Goal: Task Accomplishment & Management: Complete application form

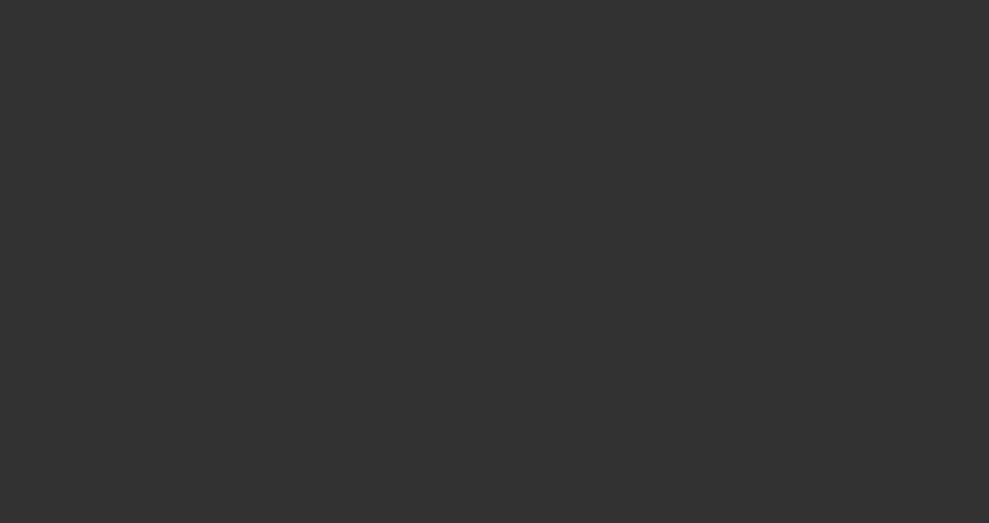
select select "3"
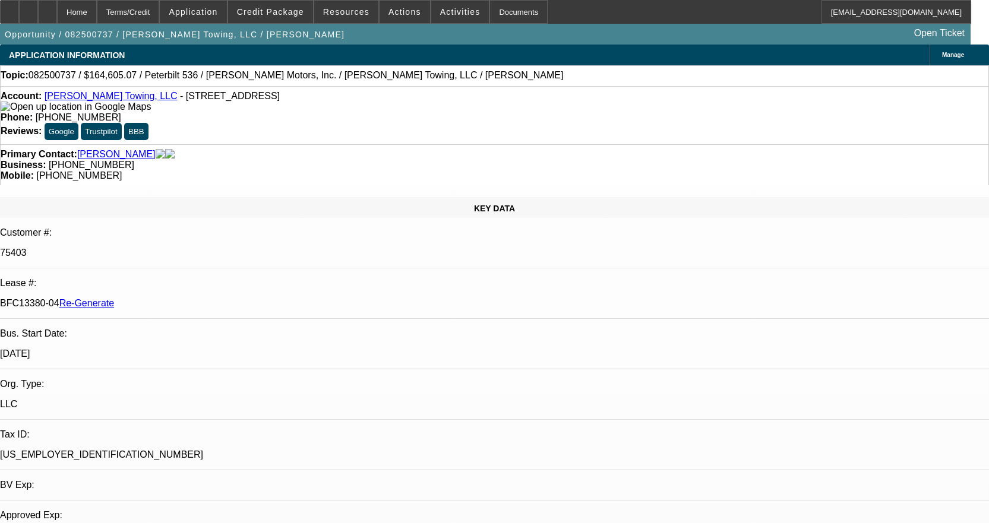
select select "0"
select select "2"
select select "0"
select select "6"
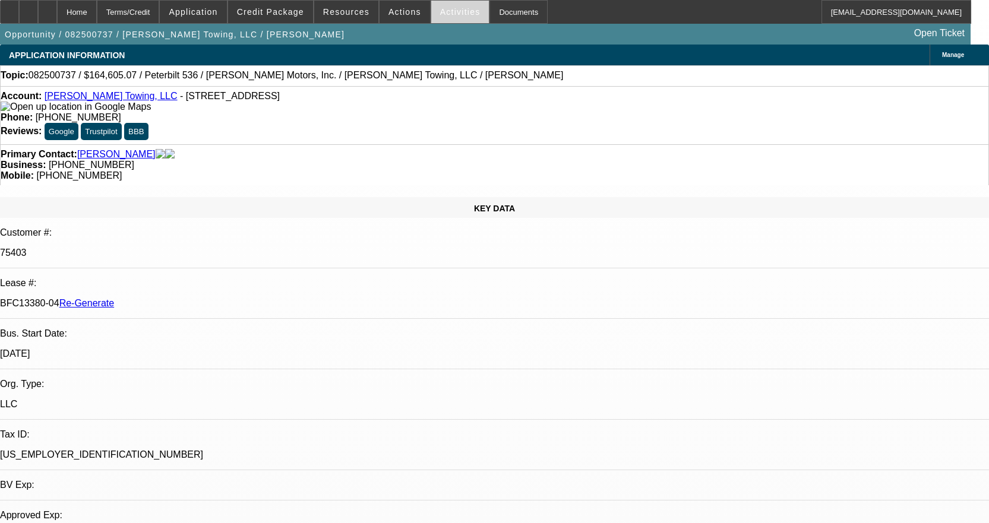
click at [451, 12] on span "Activities" at bounding box center [460, 12] width 40 height 10
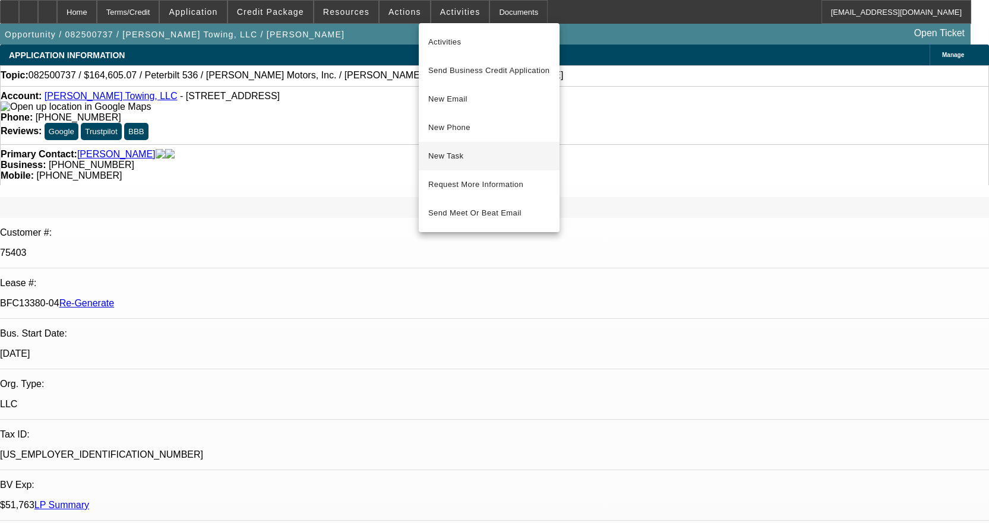
click at [469, 153] on span "New Task" at bounding box center [489, 156] width 122 height 14
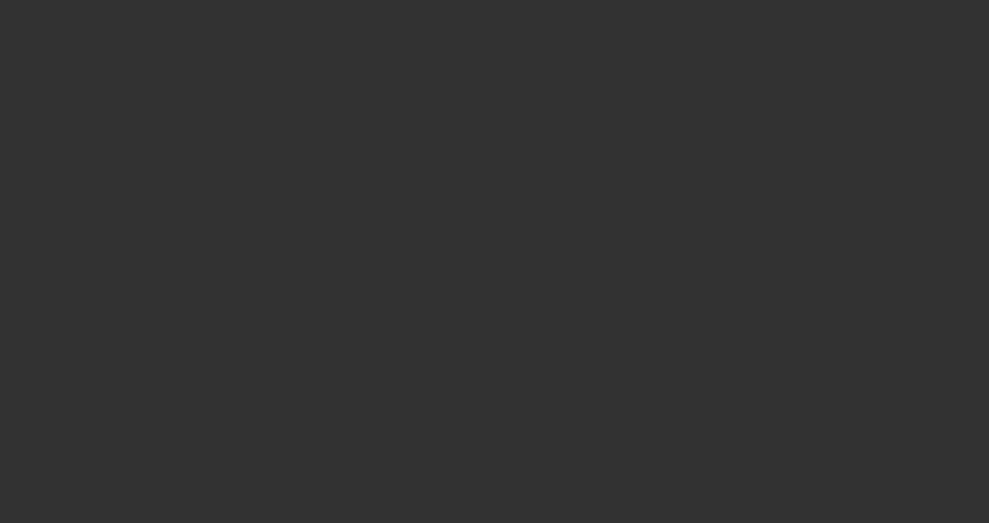
select select "3"
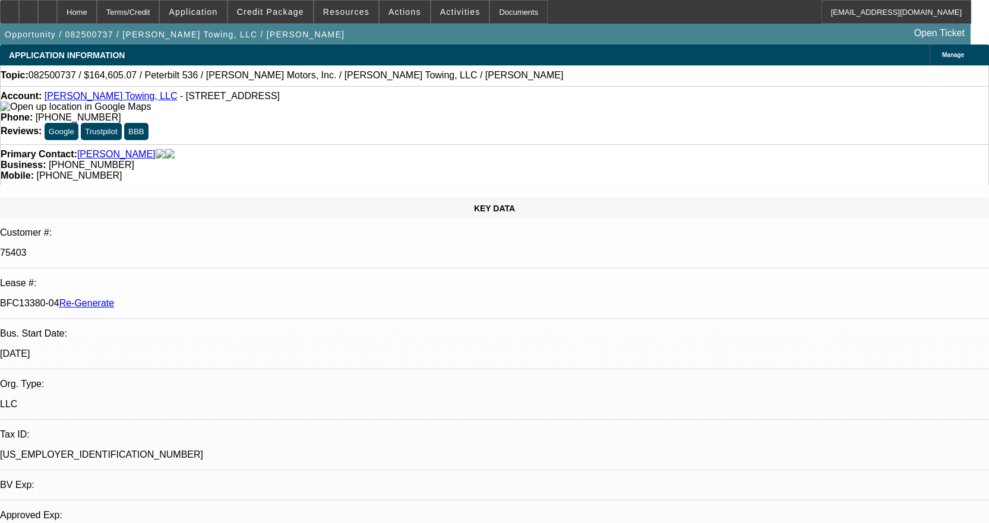
select select "0"
select select "2"
select select "0"
select select "6"
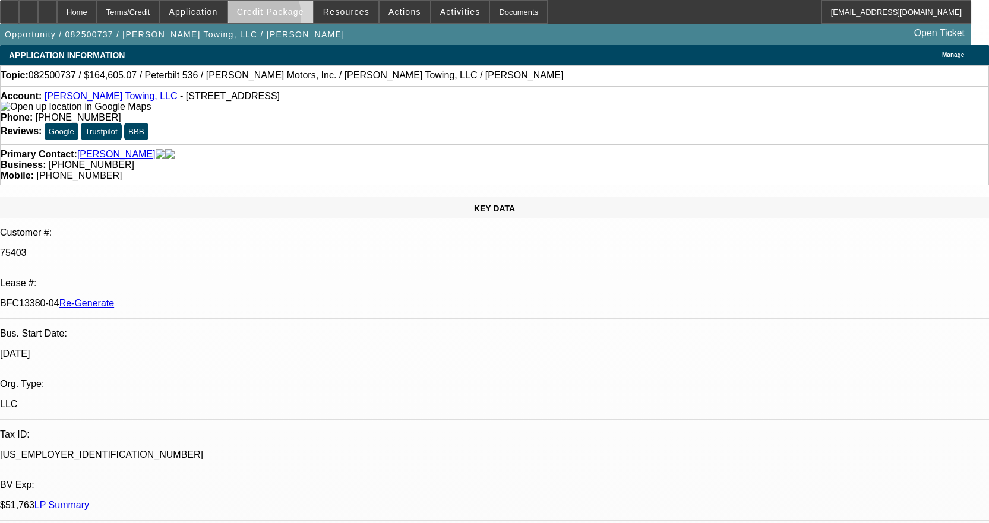
click at [277, 18] on span at bounding box center [270, 12] width 85 height 29
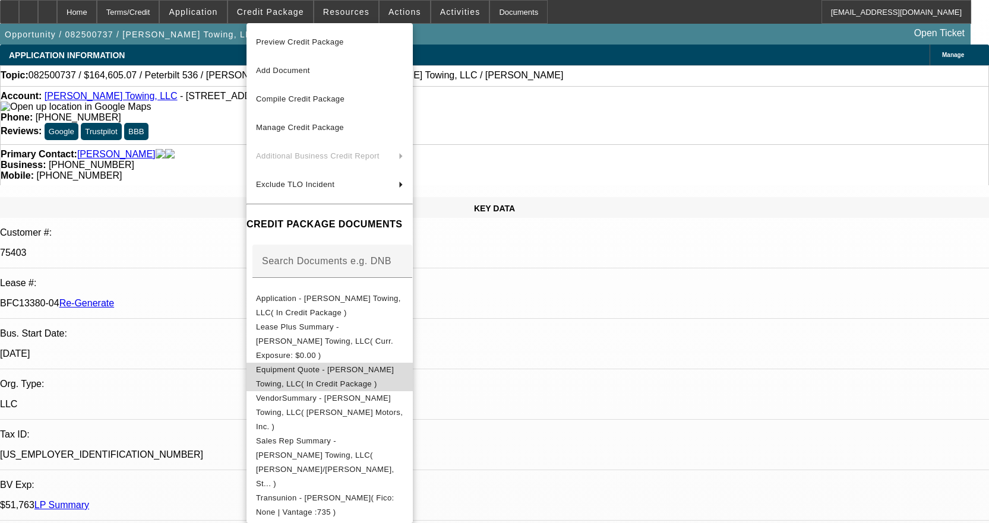
click at [390, 363] on span "Equipment Quote - Aaron Campeaux Towing, LLC( In Credit Package )" at bounding box center [329, 377] width 147 height 29
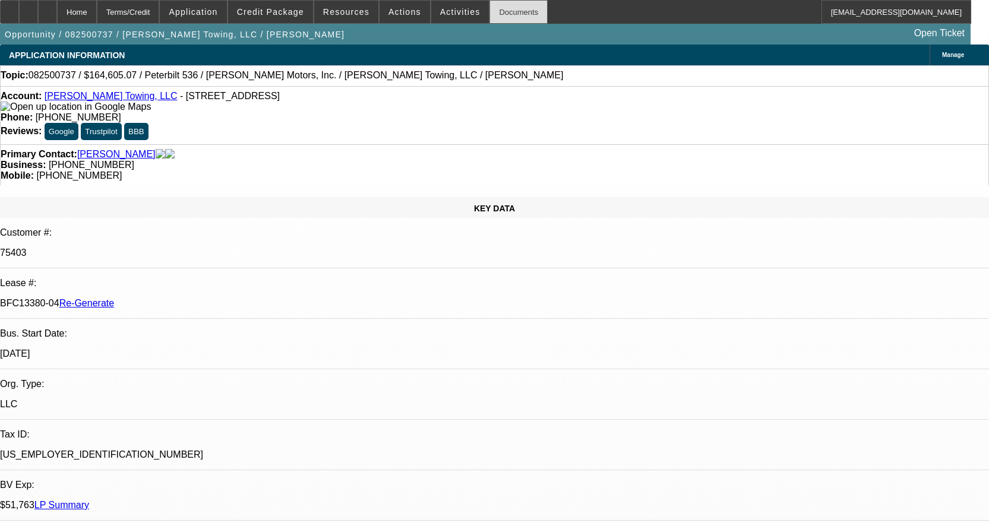
click at [494, 13] on div "Documents" at bounding box center [518, 12] width 58 height 24
click at [453, 8] on span "Activities" at bounding box center [460, 12] width 40 height 10
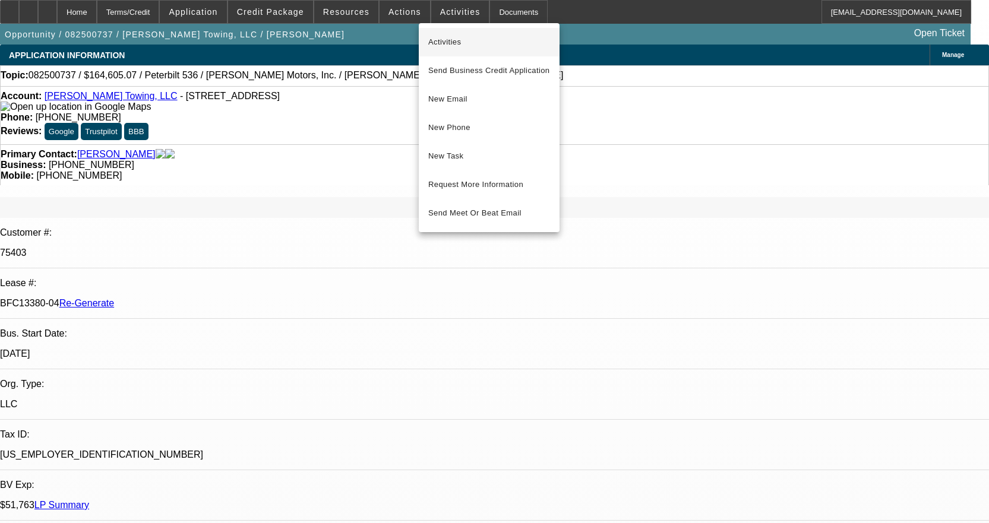
click at [450, 31] on button "Activities" at bounding box center [489, 42] width 141 height 29
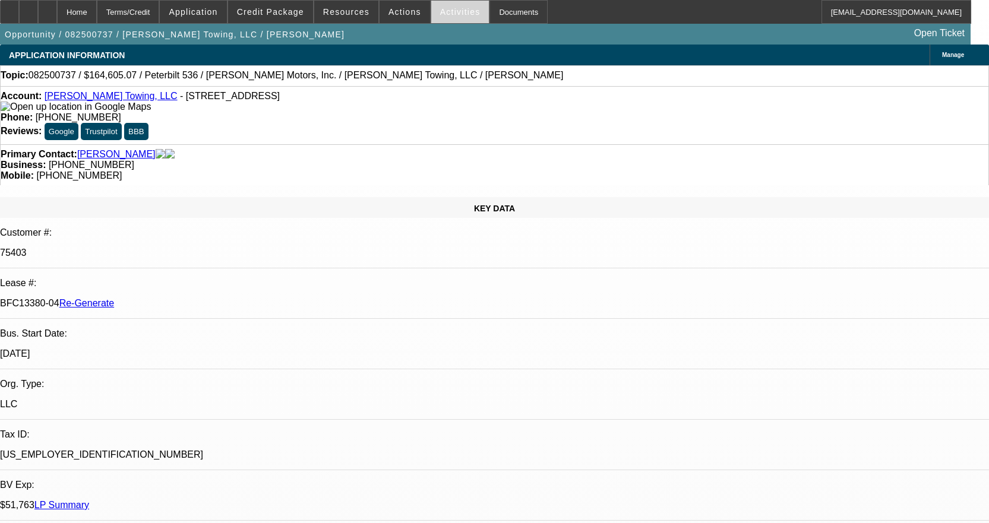
click at [446, 12] on span "Activities" at bounding box center [460, 12] width 40 height 10
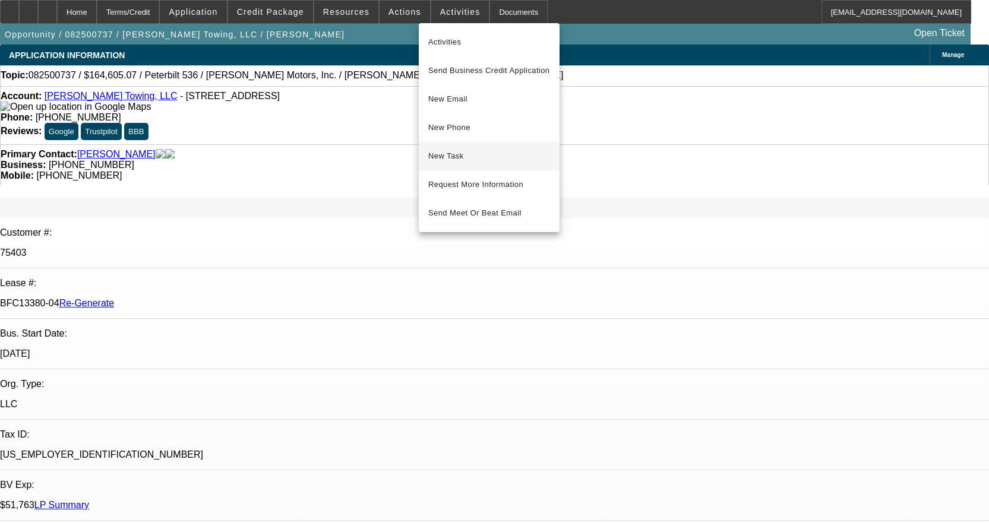
click at [450, 153] on span "New Task" at bounding box center [489, 156] width 122 height 14
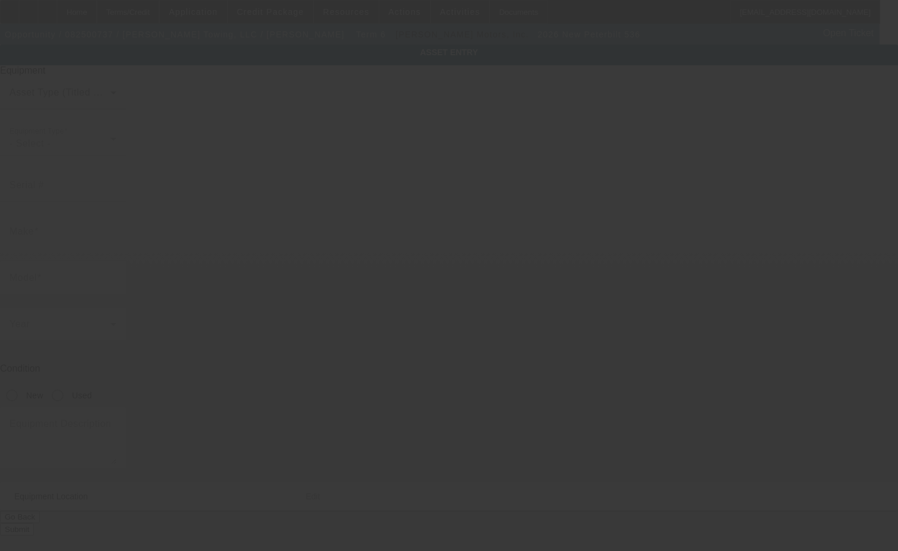
type input "2NPKHM6X0TM794530"
type input "Peterbilt"
type input "536"
radio input "true"
type textarea "with"
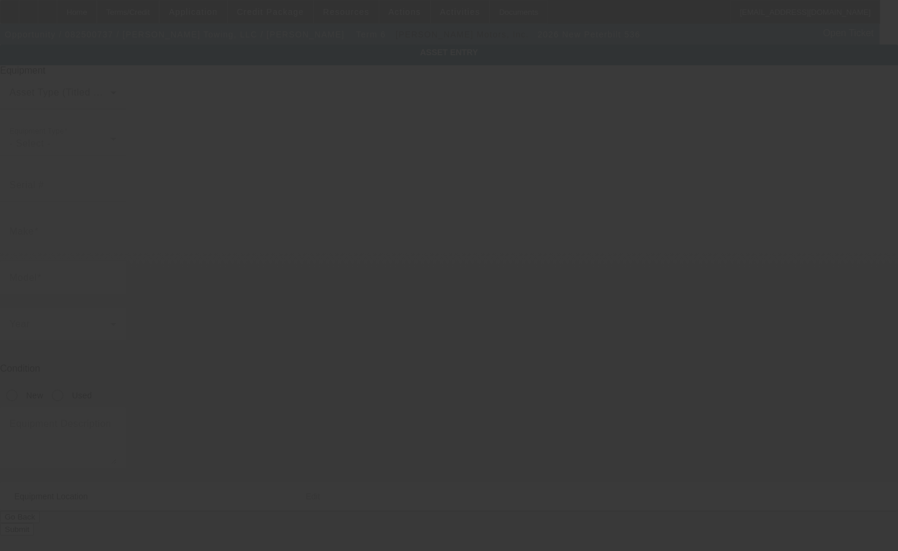
type input "12112 River Rd"
type input "Saint Rose"
type input "70087"
type input "Saint Charles"
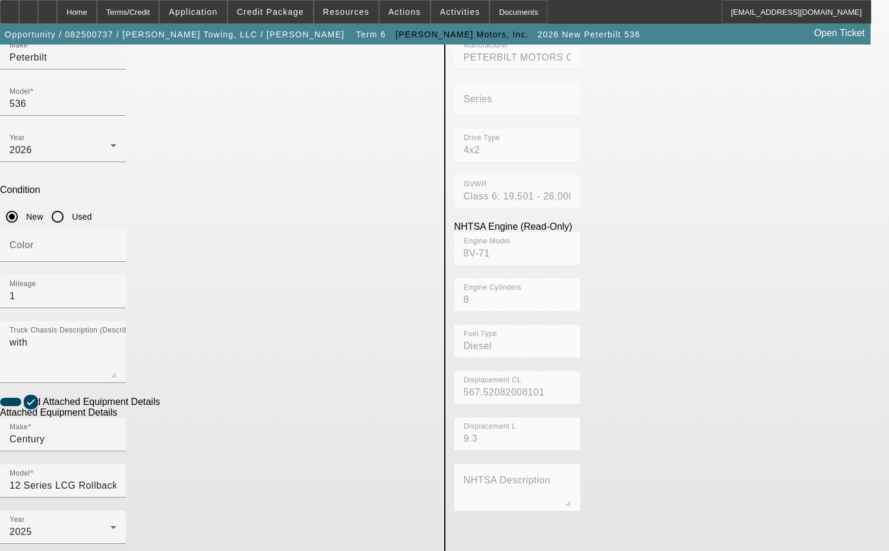
scroll to position [214, 0]
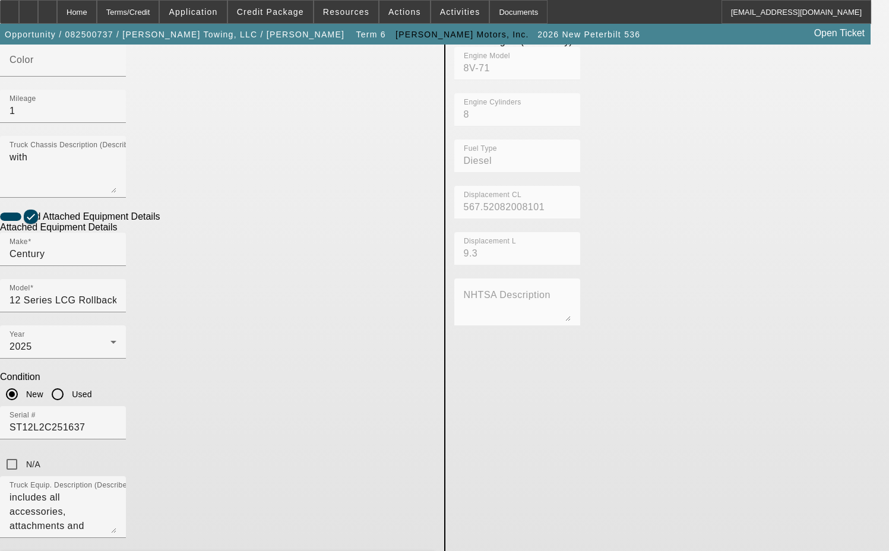
scroll to position [392, 0]
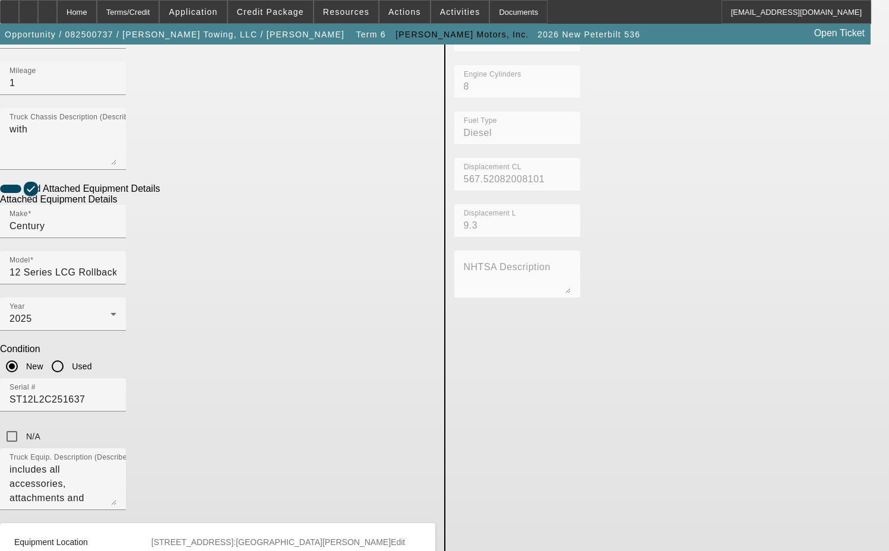
drag, startPoint x: 215, startPoint y: 358, endPoint x: 86, endPoint y: 365, distance: 129.7
click at [86, 365] on app-asset-collateral-manage "ASSET ENTRY Delete asset USER INPUT - CHASSIS Asset Type (Titled or Non-Titled)…" at bounding box center [444, 194] width 889 height 1082
type input "1712 Kenner Avenue"
type input "Kenner"
type input "70062"
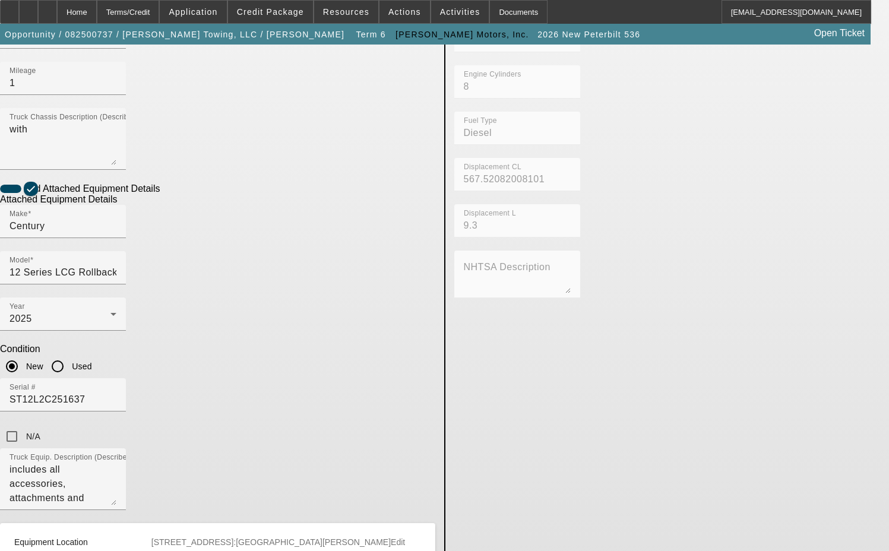
scroll to position [620, 0]
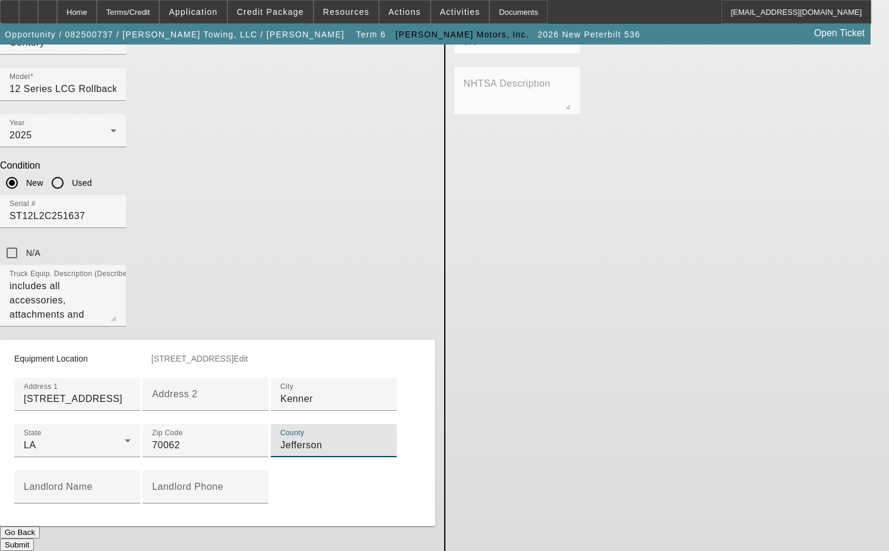
type input "Jefferson"
click at [34, 539] on button "Submit" at bounding box center [17, 545] width 34 height 12
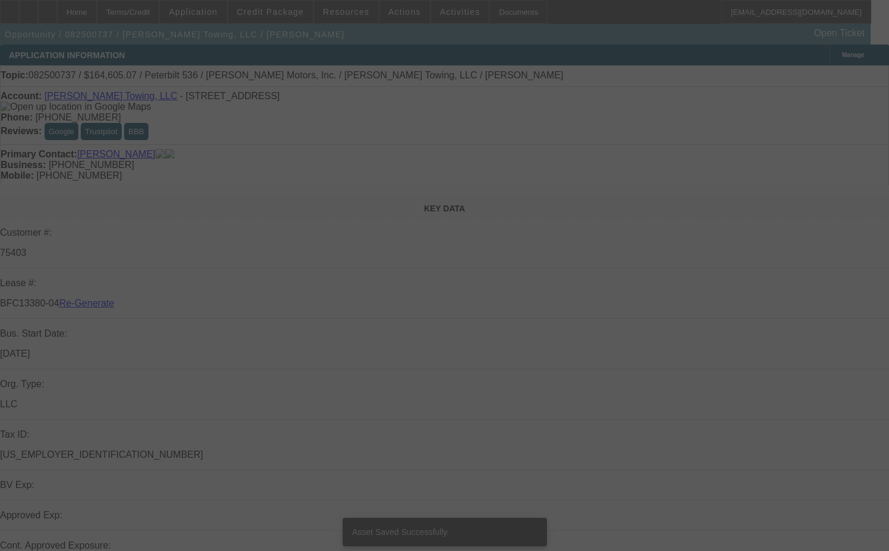
select select "3"
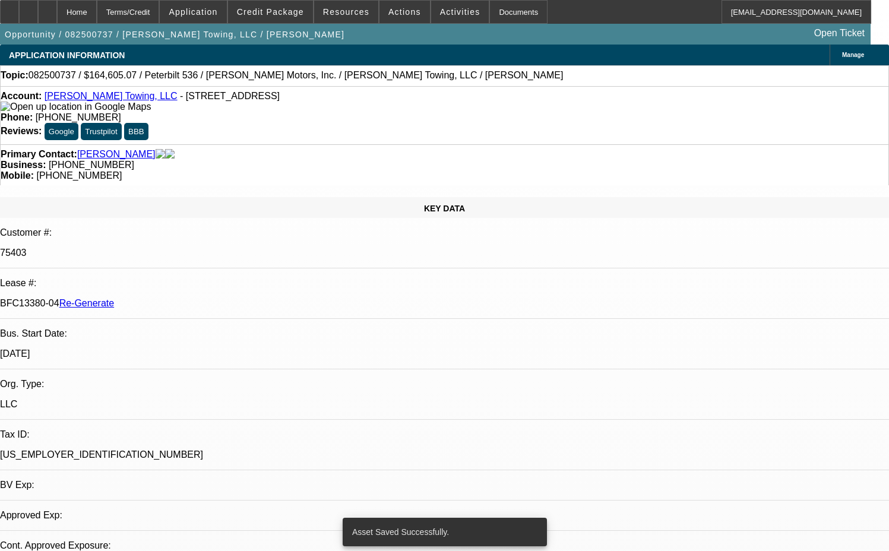
select select "0"
select select "2"
select select "0"
select select "6"
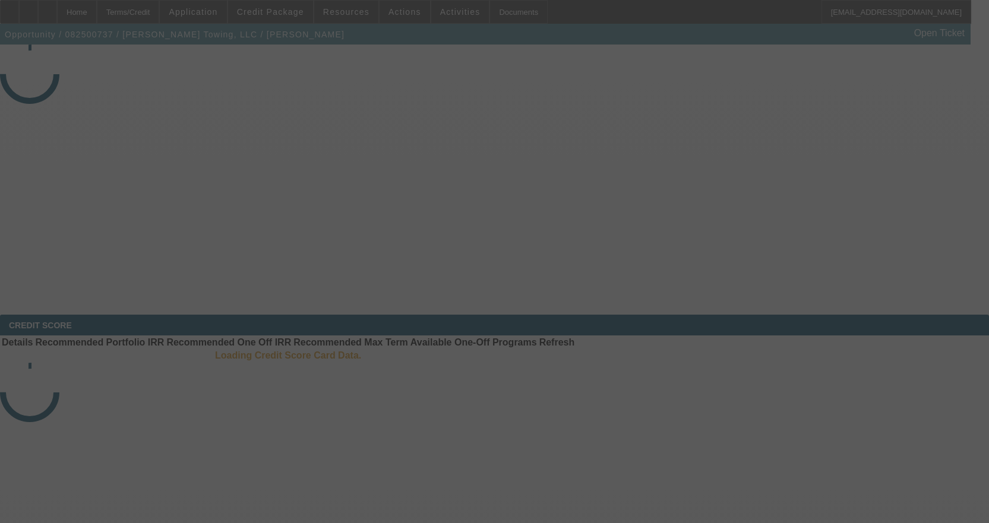
select select "3"
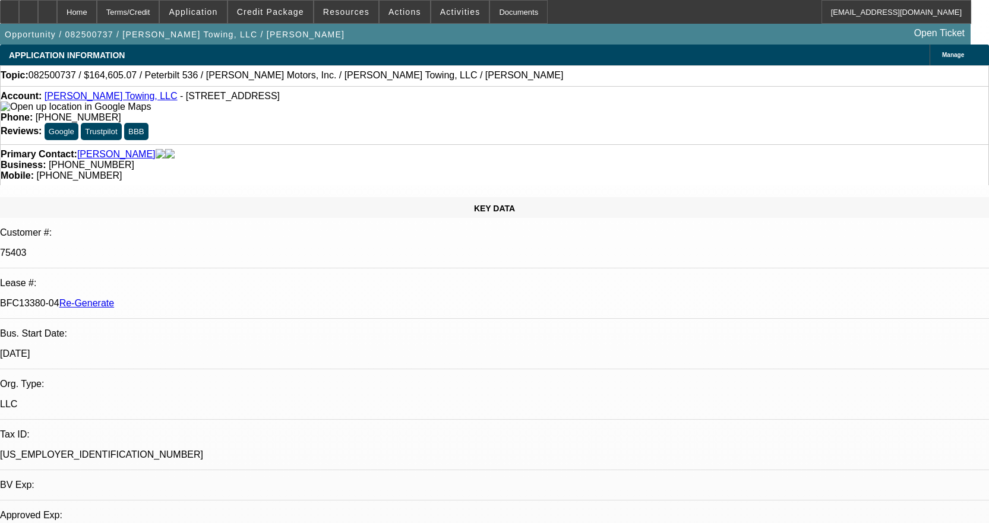
select select "0"
select select "2"
select select "0"
select select "6"
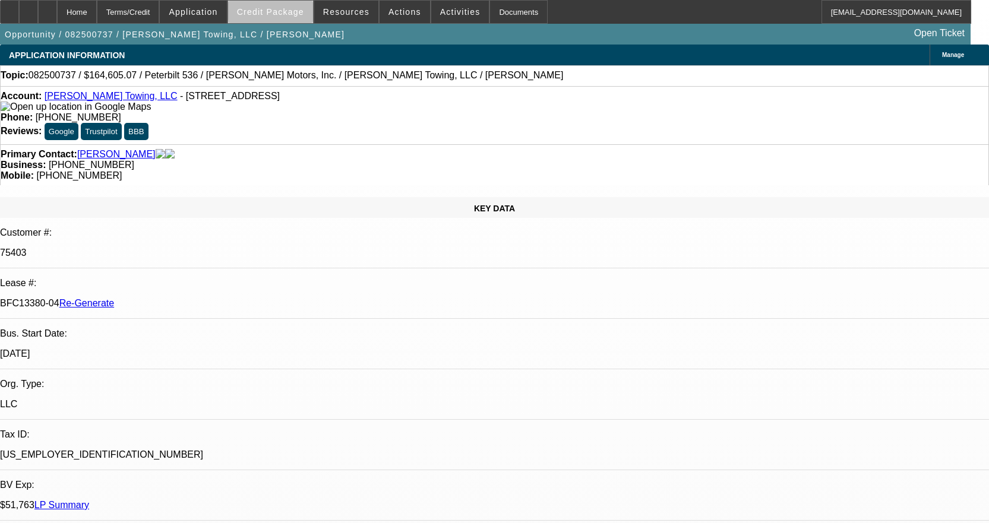
click at [295, 12] on span "Credit Package" at bounding box center [270, 12] width 67 height 10
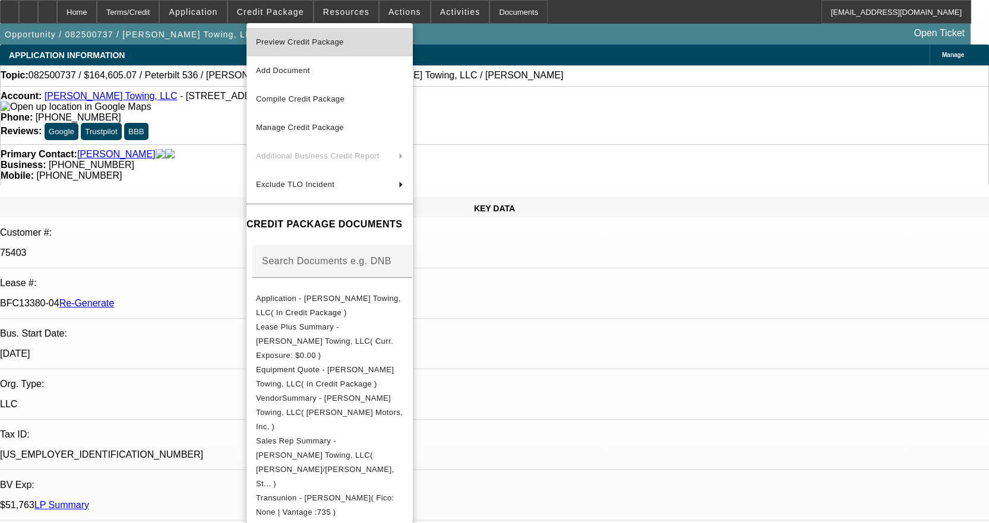
click at [325, 44] on span "Preview Credit Package" at bounding box center [300, 41] width 88 height 9
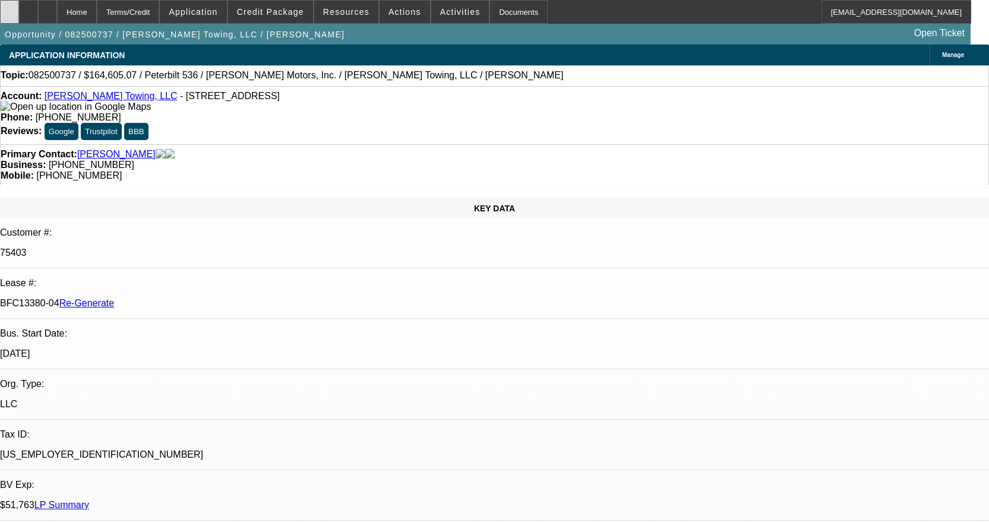
click at [18, 2] on div at bounding box center [9, 12] width 19 height 24
click at [440, 14] on span "Activities" at bounding box center [460, 12] width 40 height 10
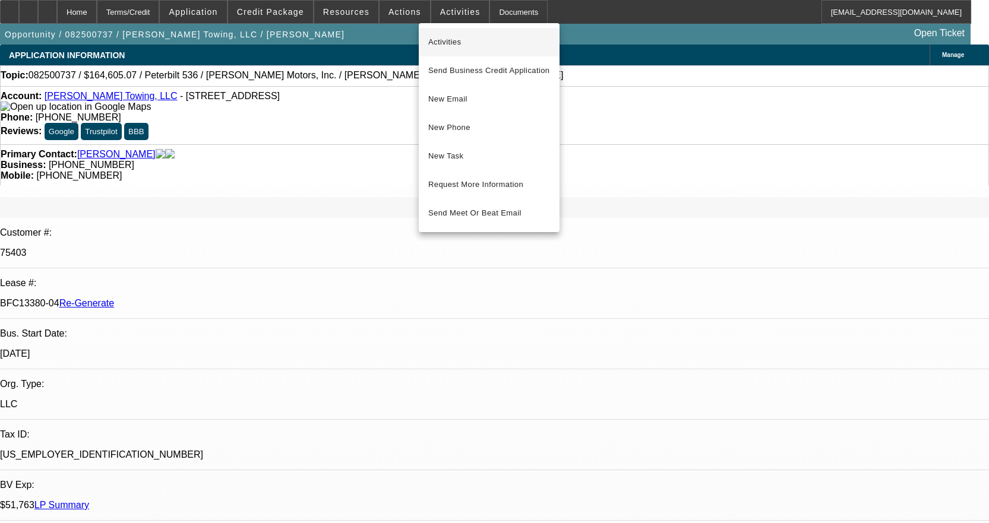
click at [453, 42] on span "Activities" at bounding box center [489, 42] width 122 height 14
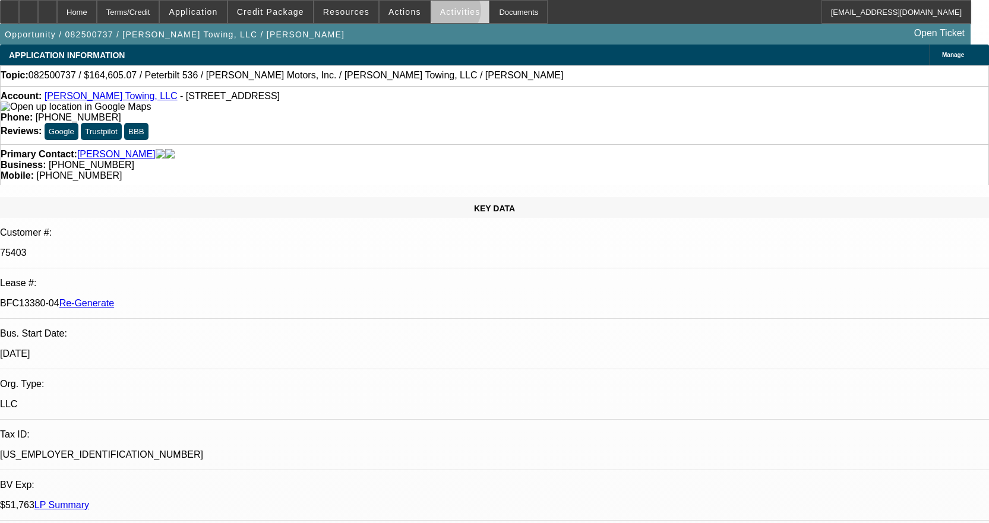
click at [441, 11] on span "Activities" at bounding box center [460, 12] width 40 height 10
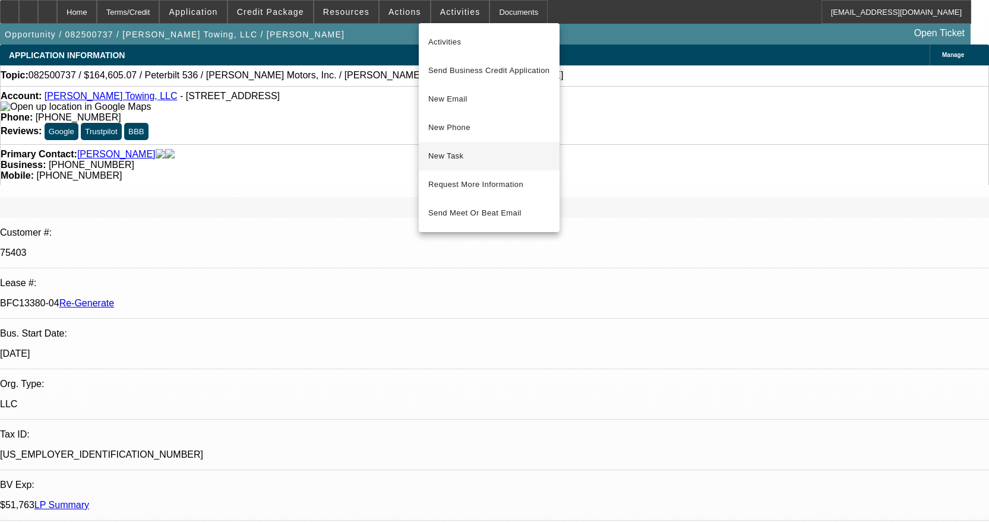
click at [457, 160] on span "New Task" at bounding box center [489, 156] width 122 height 14
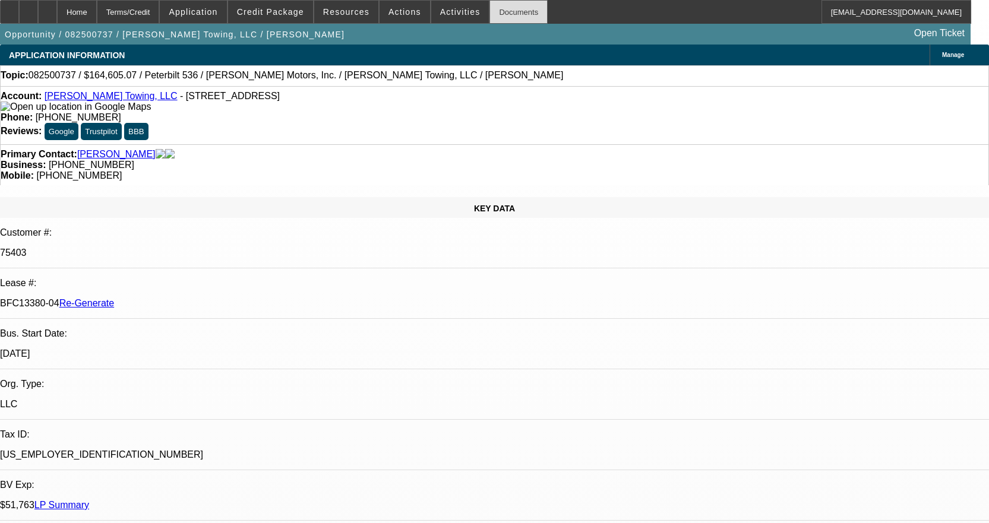
click at [499, 12] on div "Documents" at bounding box center [518, 12] width 58 height 24
